Goal: Task Accomplishment & Management: Manage account settings

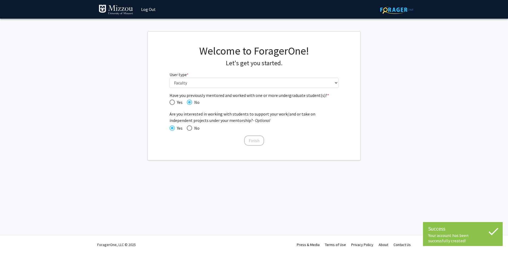
select select "5: faculty"
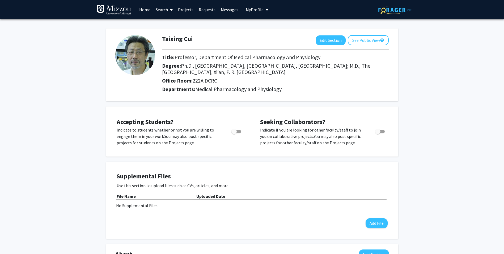
click at [227, 10] on link "Messages" at bounding box center [229, 9] width 23 height 19
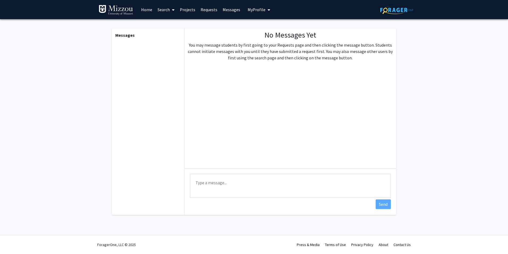
click at [160, 10] on link "Search" at bounding box center [166, 9] width 22 height 19
click at [136, 9] on link at bounding box center [119, 9] width 40 height 19
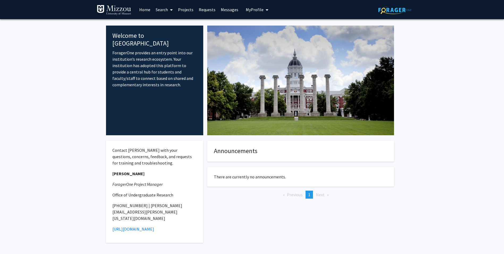
click at [167, 8] on link "Search" at bounding box center [164, 9] width 22 height 19
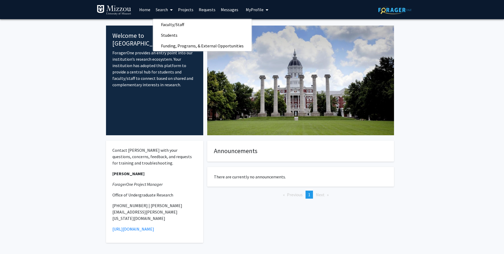
click at [187, 9] on link "Projects" at bounding box center [185, 9] width 21 height 19
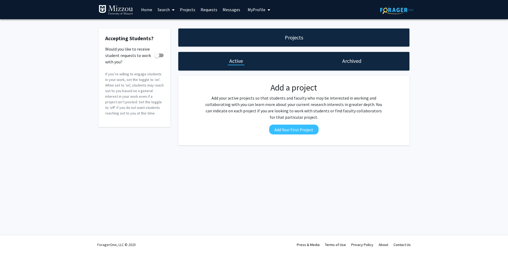
click at [164, 10] on link "Search" at bounding box center [166, 9] width 22 height 19
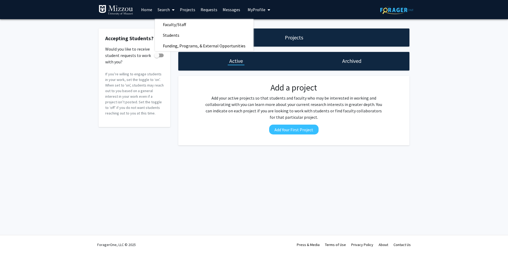
click at [144, 9] on link "Home" at bounding box center [146, 9] width 16 height 19
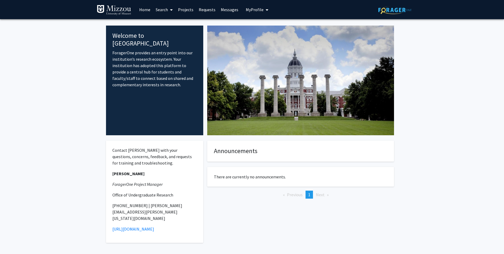
drag, startPoint x: 419, startPoint y: 107, endPoint x: 451, endPoint y: 123, distance: 36.4
click at [420, 107] on fg-internal-home-page "Welcome to ForagerOne ForagerOne provides an entry point into our institution’s…" at bounding box center [252, 140] width 504 height 242
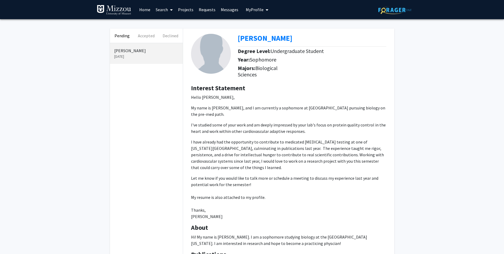
scroll to position [133, 0]
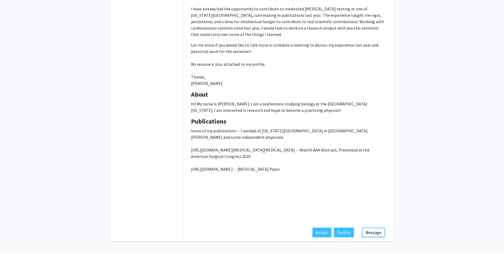
click at [248, 188] on p "Some of my publications -- I worked at [US_STATE][GEOGRAPHIC_DATA] in [GEOGRAPH…" at bounding box center [288, 175] width 195 height 96
click at [244, 133] on p "Some of my publications -- I worked at Washington University in St. Louis and s…" at bounding box center [288, 175] width 195 height 96
drag, startPoint x: 244, startPoint y: 133, endPoint x: 221, endPoint y: 114, distance: 30.5
click at [220, 117] on b "Publications" at bounding box center [208, 121] width 35 height 8
drag, startPoint x: 408, startPoint y: 113, endPoint x: 433, endPoint y: 125, distance: 27.6
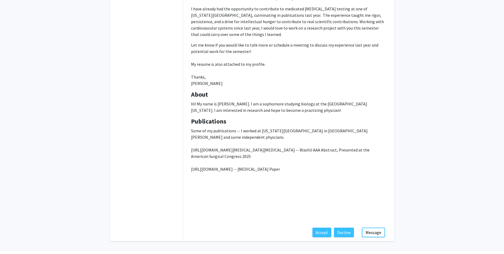
click at [408, 113] on div "Pending Accepted Declined Hasan Aslam Oct 1, 2025 Hasan Aslam Degree Level: Und…" at bounding box center [252, 69] width 504 height 366
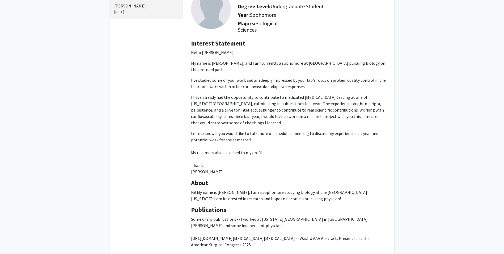
scroll to position [0, 0]
